Goal: Task Accomplishment & Management: Manage account settings

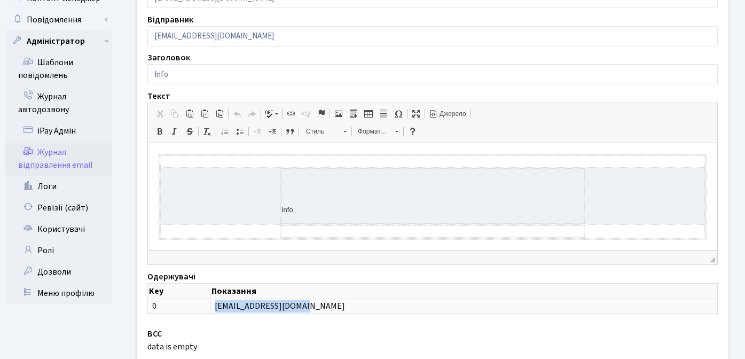
scroll to position [1, 0]
click at [54, 218] on link "Користувачі" at bounding box center [58, 228] width 107 height 21
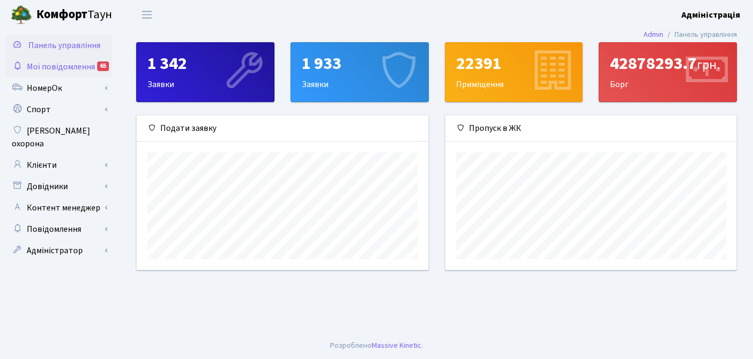
scroll to position [154, 291]
click at [61, 17] on b "Комфорт" at bounding box center [61, 14] width 51 height 17
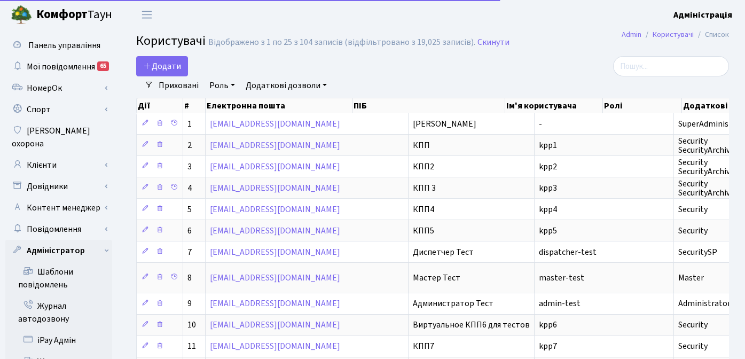
select select "25"
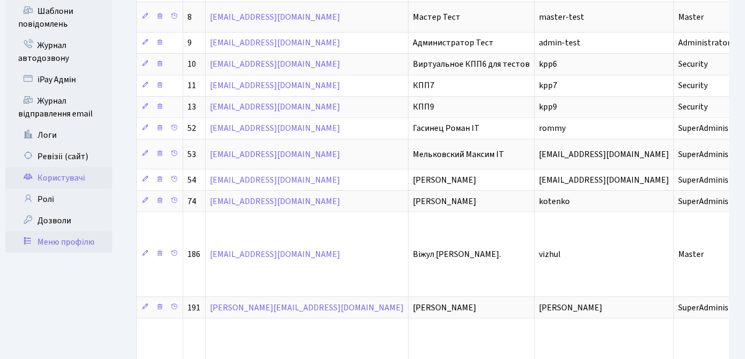
scroll to position [224, 0]
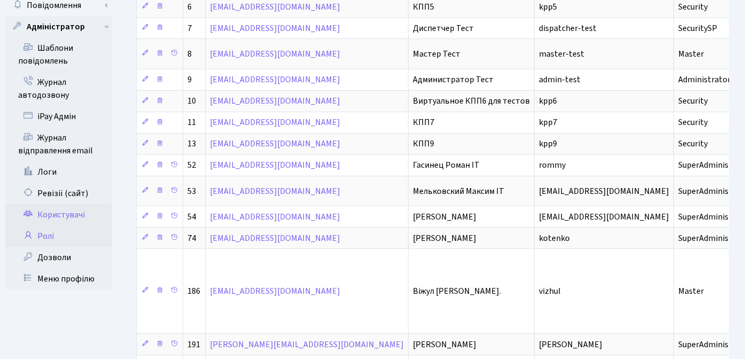
click at [50, 225] on link "Ролі" at bounding box center [58, 235] width 107 height 21
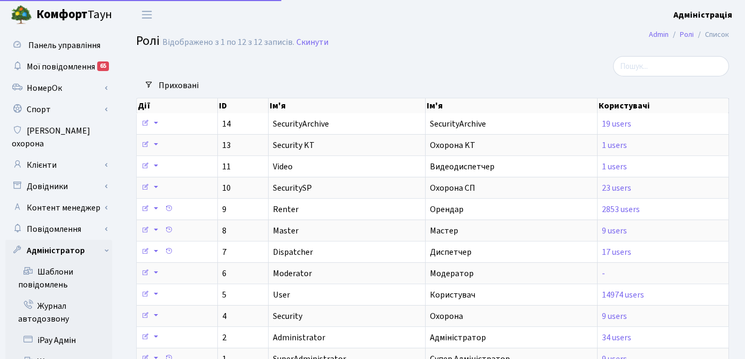
select select "25"
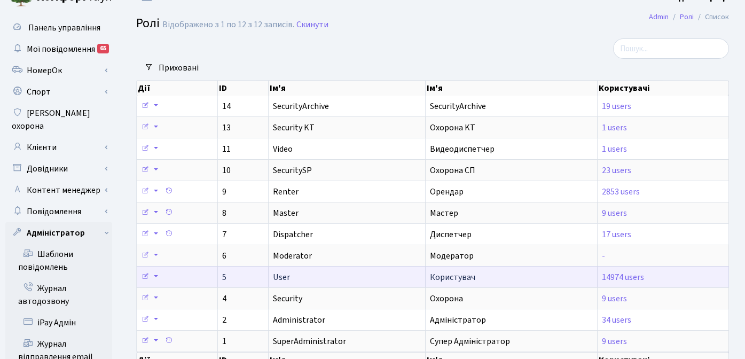
scroll to position [28, 0]
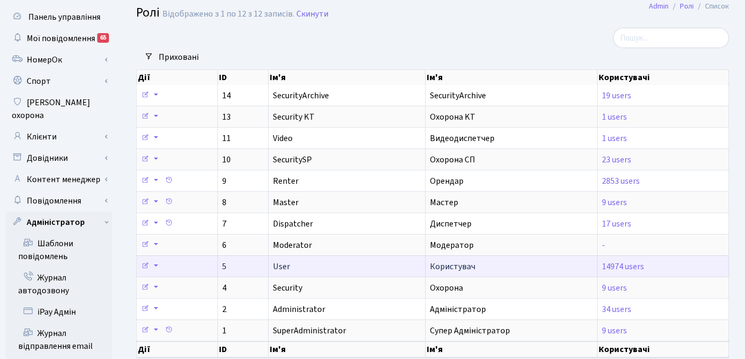
click at [446, 265] on span "Користувач" at bounding box center [452, 267] width 45 height 12
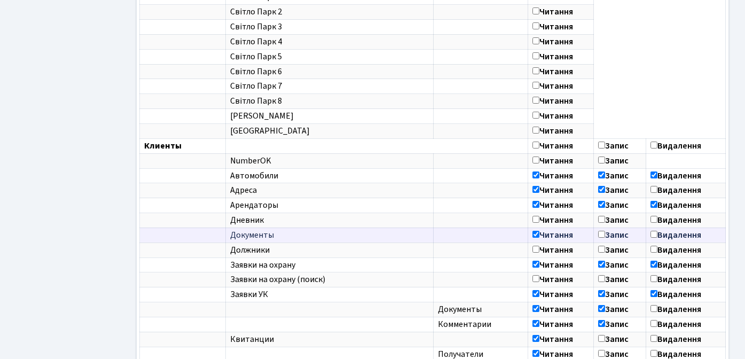
scroll to position [810, 0]
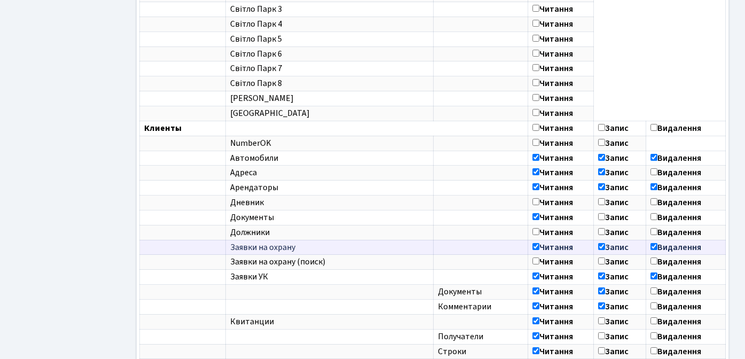
click at [653, 248] on input"] "Видалення" at bounding box center [653, 246] width 7 height 7
checkbox input"] "false"
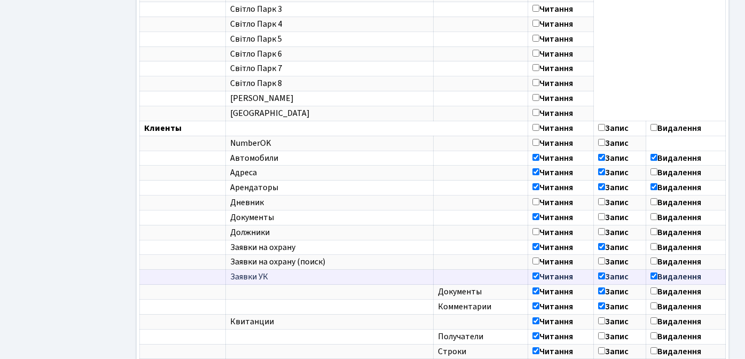
click at [653, 276] on input"] "Видалення" at bounding box center [653, 275] width 7 height 7
checkbox input"] "false"
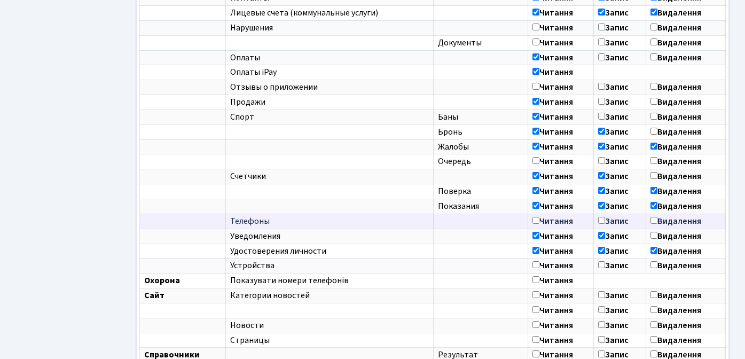
scroll to position [1199, 0]
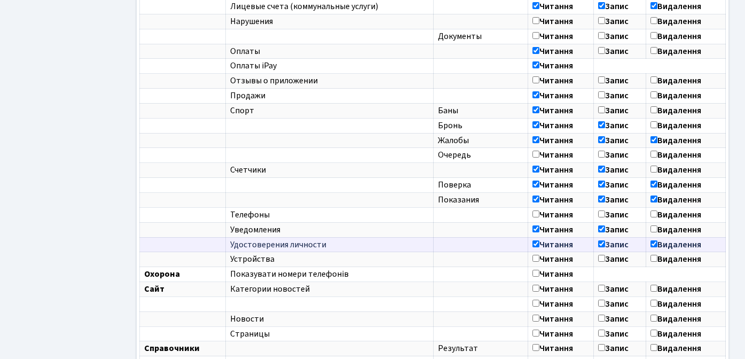
click at [653, 244] on input"] "Видалення" at bounding box center [653, 243] width 7 height 7
checkbox input"] "false"
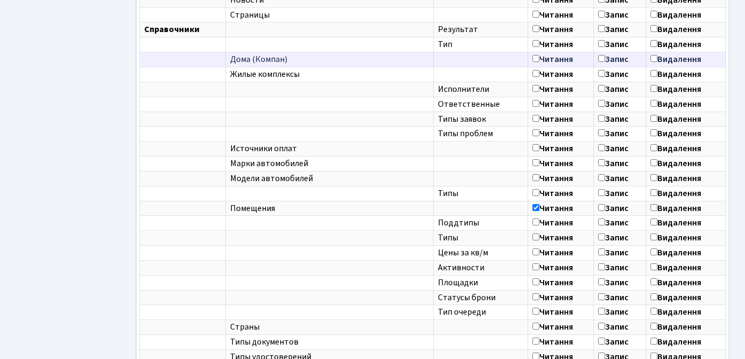
scroll to position [1628, 0]
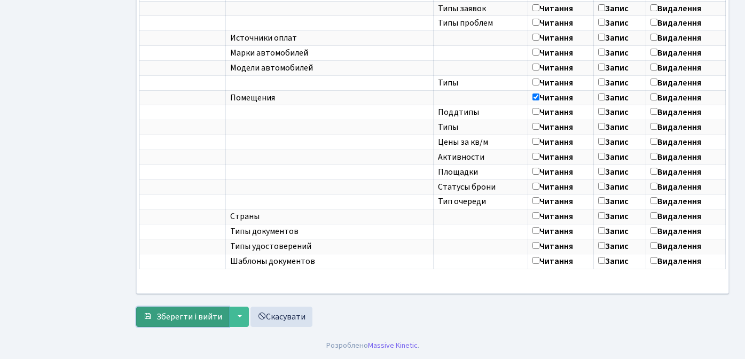
click at [181, 312] on span "Зберегти і вийти" at bounding box center [189, 317] width 66 height 12
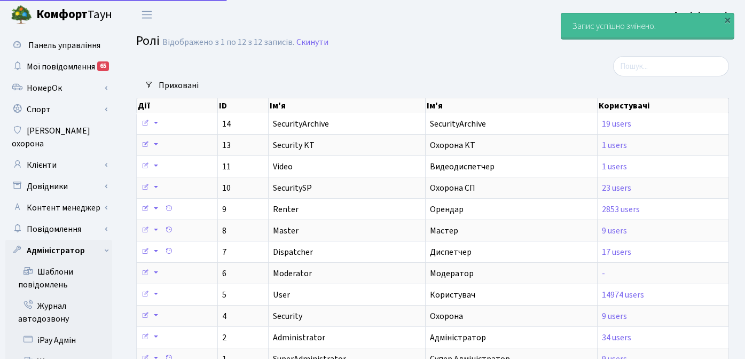
select select "25"
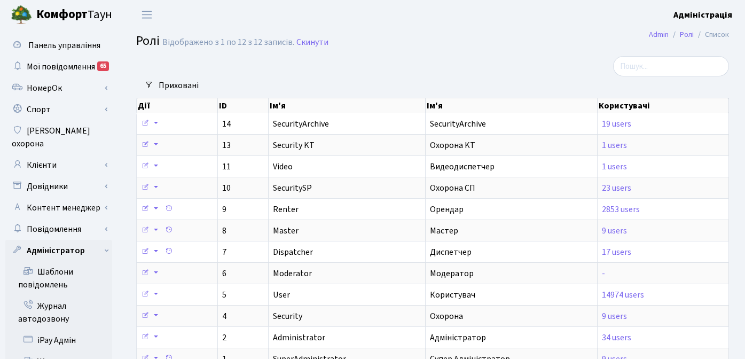
click at [538, 52] on main "Admin Ролі Список Ролі Відображено з 1 по 12 з 12 записів. Скинути Фільтри Прих…" at bounding box center [432, 273] width 625 height 489
click at [718, 14] on b "Адміністрація" at bounding box center [702, 15] width 59 height 12
click at [665, 54] on link "Вийти" at bounding box center [678, 58] width 106 height 17
